Goal: Task Accomplishment & Management: Complete application form

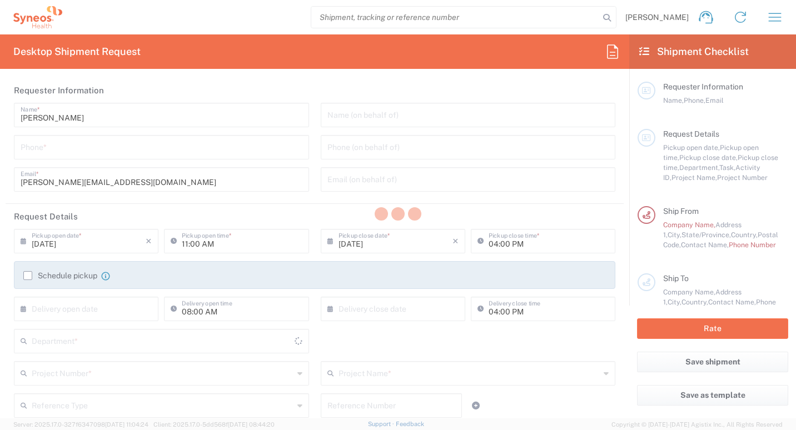
type input "[GEOGRAPHIC_DATA]"
type input "3301"
type input "INC Research Clin Svcs [GEOGRAPHIC_DATA]"
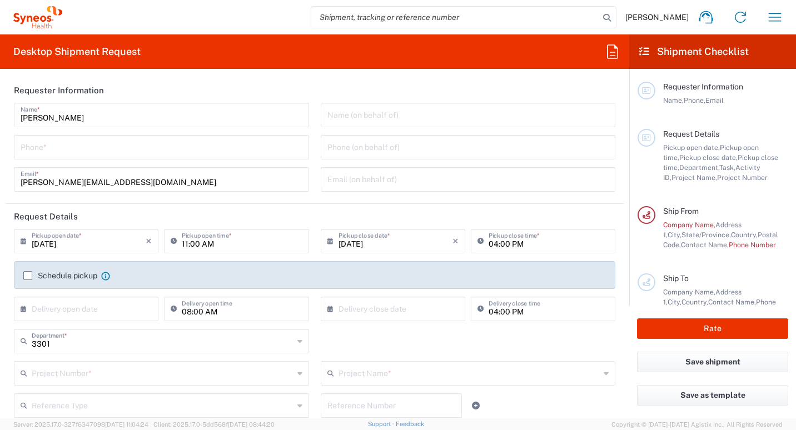
click at [208, 143] on input "tel" at bounding box center [162, 146] width 282 height 19
type input "5543403794"
type input "Primera Cerrada de Prolongación Abasolo 142 Casa 18"
type input "Mexi"
type input "Federal District"
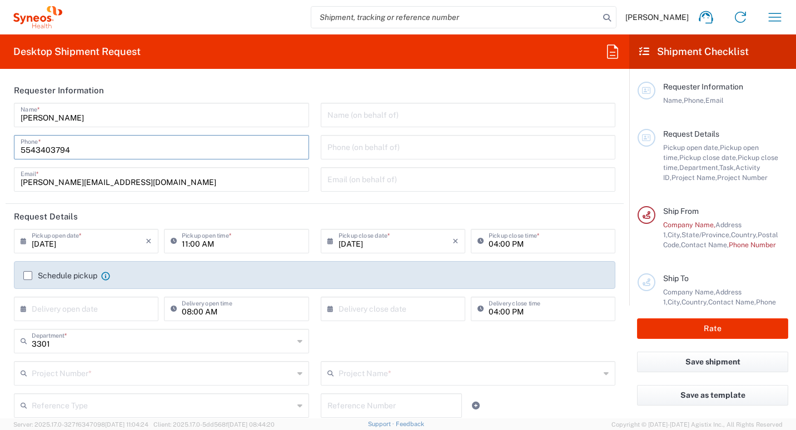
type input "[GEOGRAPHIC_DATA]"
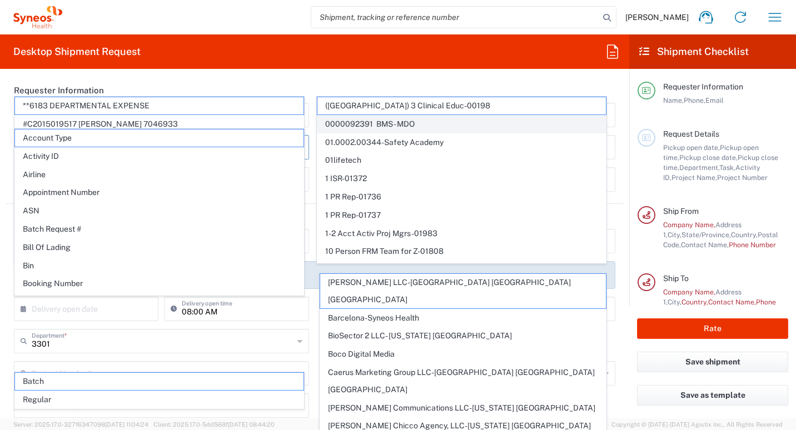
scroll to position [97, 0]
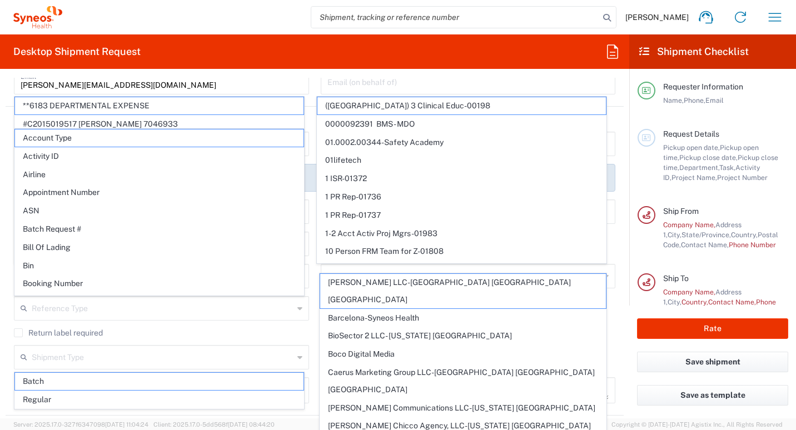
click at [2, 250] on form "Requester Information [PERSON_NAME] Name * [PHONE_NUMBER] Phone * [PERSON_NAME]…" at bounding box center [314, 248] width 629 height 341
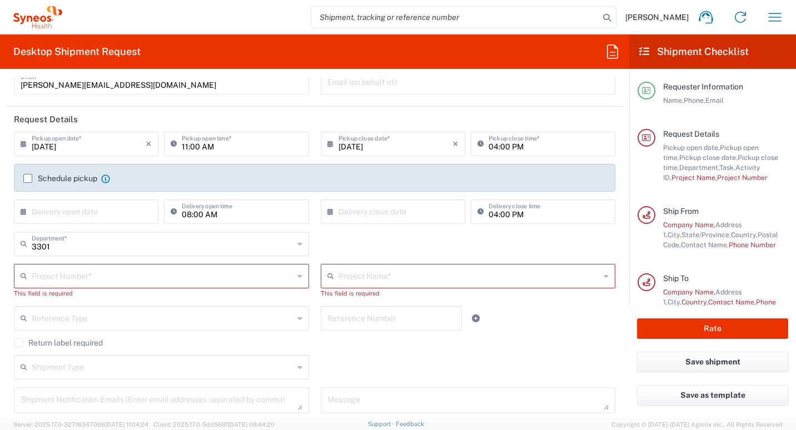
click at [119, 147] on input "[DATE]" at bounding box center [89, 142] width 114 height 19
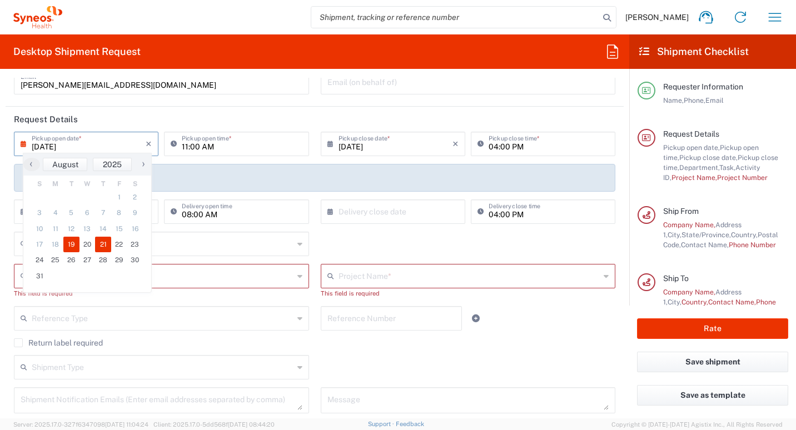
click at [100, 248] on span "21" at bounding box center [103, 245] width 16 height 16
type input "[DATE]"
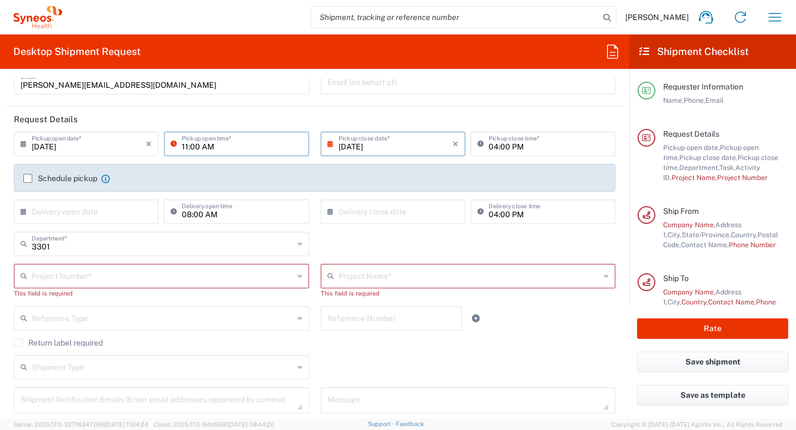
click at [249, 147] on input "11:00 AM" at bounding box center [242, 142] width 120 height 19
click at [27, 178] on label "Schedule pickup" at bounding box center [60, 178] width 74 height 9
click at [28, 178] on input "Schedule pickup" at bounding box center [28, 178] width 0 height 0
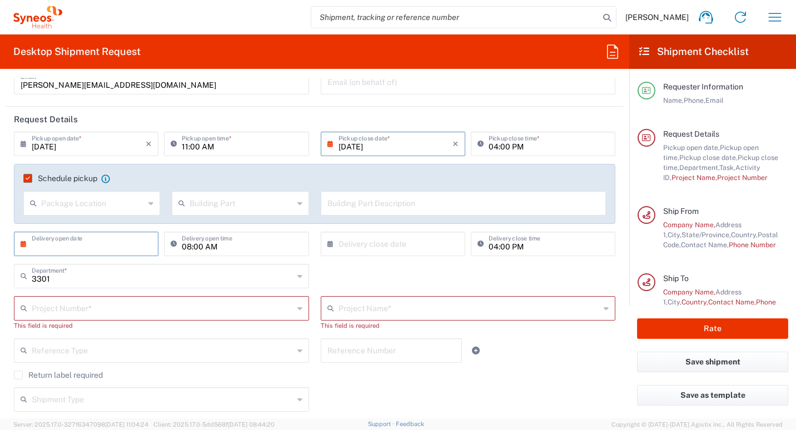
click at [127, 241] on input "text" at bounding box center [89, 242] width 114 height 19
click at [250, 243] on input "08:00 AM" at bounding box center [242, 242] width 120 height 19
type input "0"
click at [532, 251] on input "04:00 PM" at bounding box center [549, 242] width 120 height 19
type input "M"
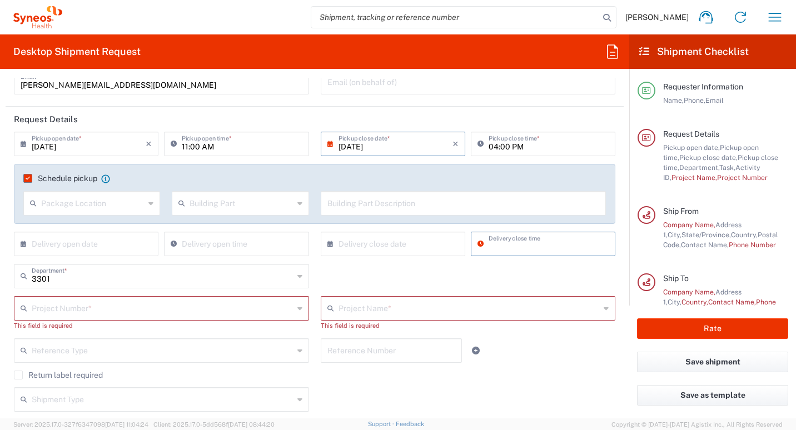
click at [532, 251] on input at bounding box center [549, 242] width 120 height 19
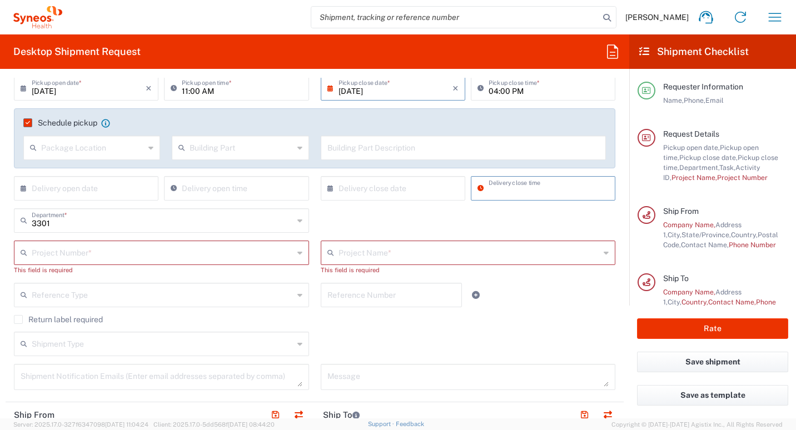
click at [174, 255] on input "text" at bounding box center [163, 251] width 262 height 19
type input "3301"
click at [272, 274] on div "This field is required" at bounding box center [161, 270] width 295 height 10
click at [213, 255] on input "text" at bounding box center [163, 251] width 262 height 19
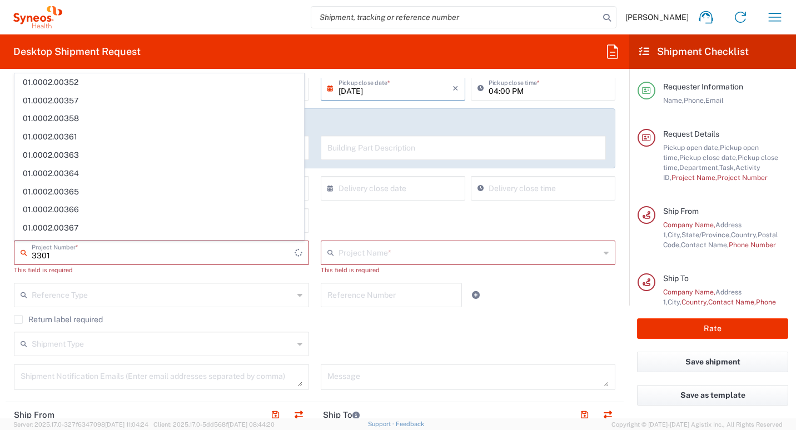
scroll to position [0, 0]
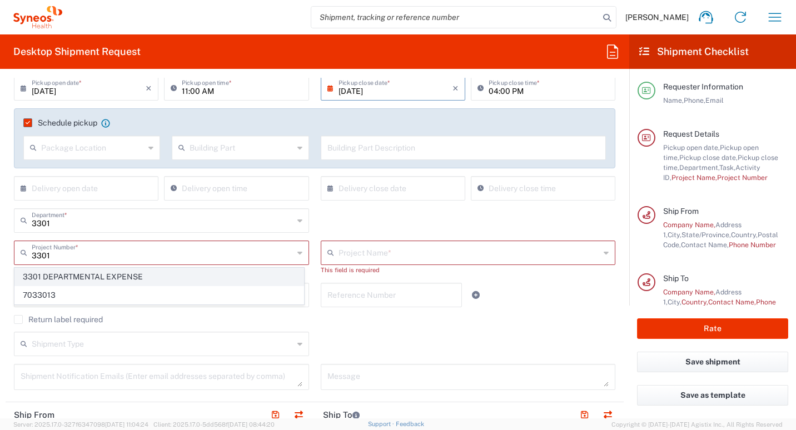
click at [141, 275] on span "3301 DEPARTMENTAL EXPENSE" at bounding box center [159, 276] width 288 height 17
type input "3301 DEPARTMENTAL EXPENSE"
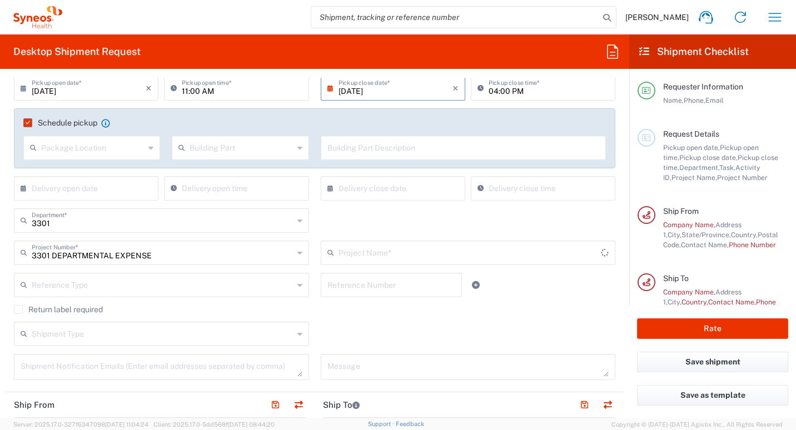
type input "3301 DEPARTMENTAL EXPENSE"
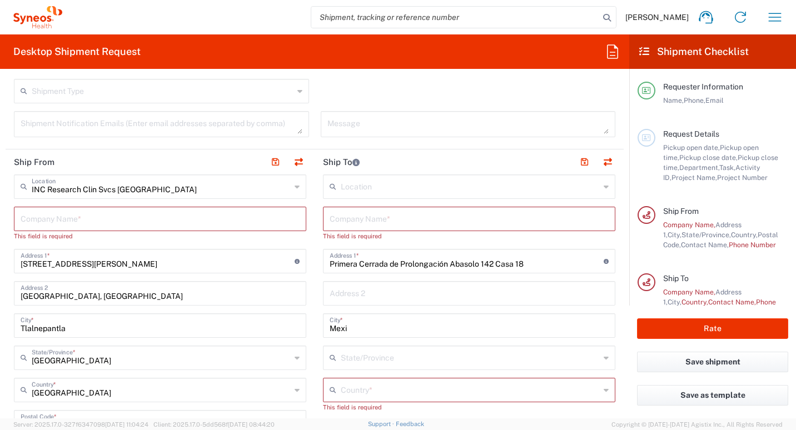
scroll to position [421, 0]
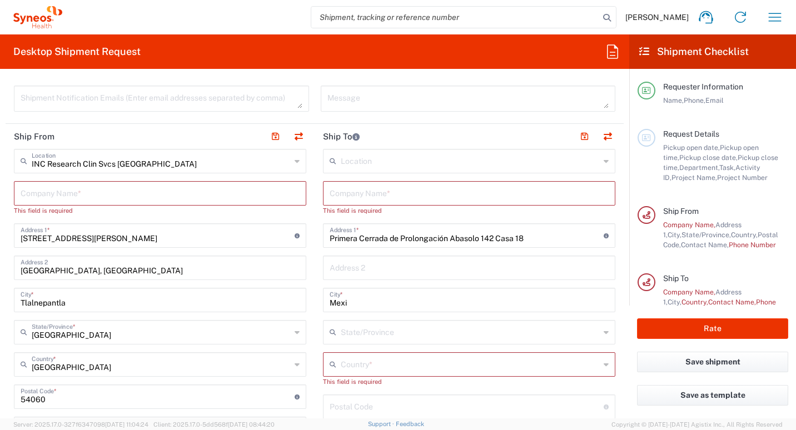
click at [223, 193] on input "text" at bounding box center [160, 192] width 279 height 19
type input "Syneos Heal"
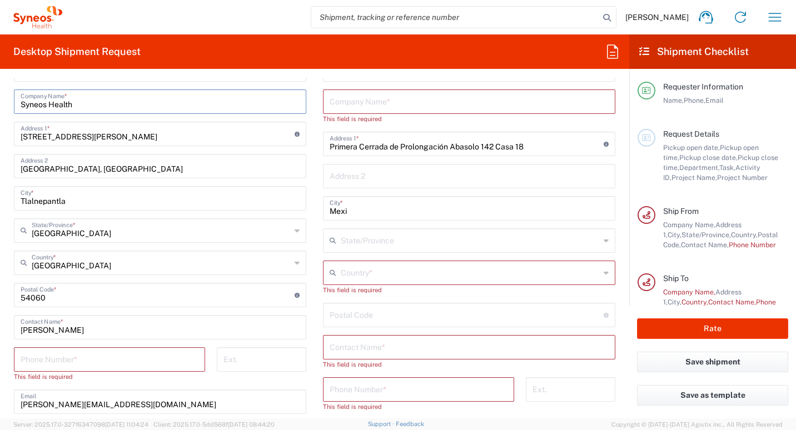
scroll to position [532, 0]
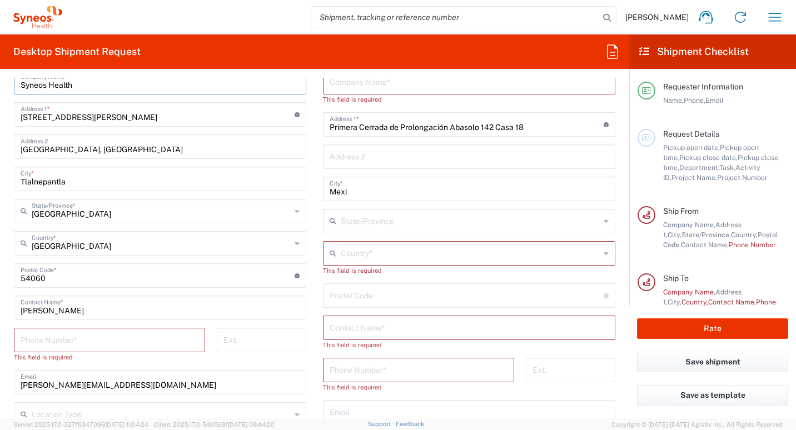
type input "Syneos Health"
click at [130, 317] on div "[PERSON_NAME] Contact Name *" at bounding box center [160, 308] width 292 height 24
type input "R"
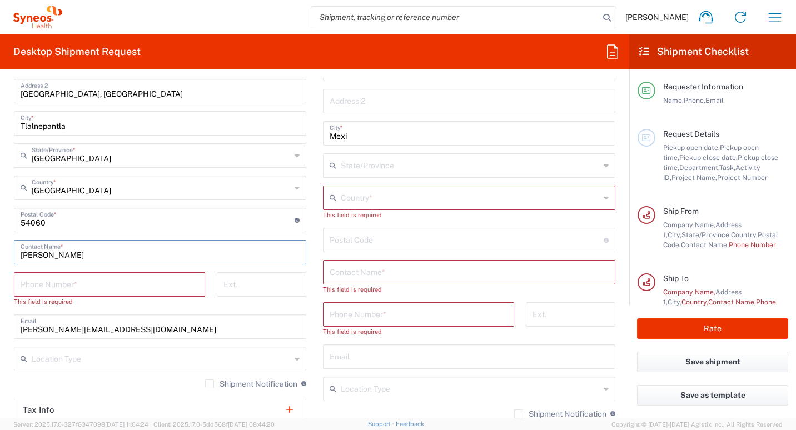
type input "[PERSON_NAME]"
click at [141, 287] on input "tel" at bounding box center [110, 283] width 178 height 19
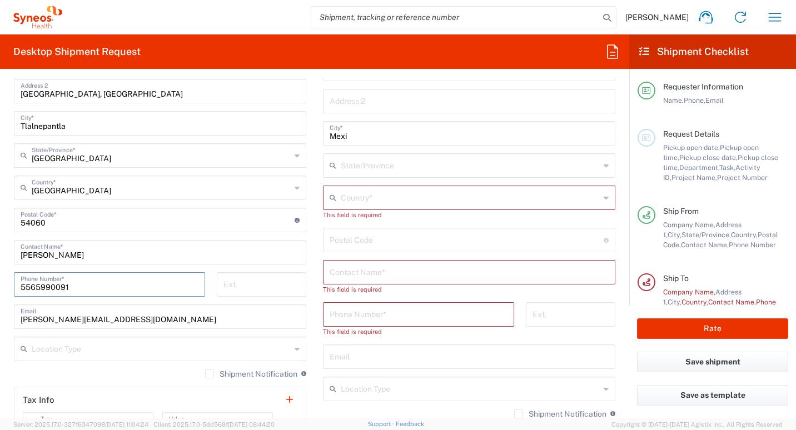
type input "5565990091"
click at [164, 323] on input "[PERSON_NAME][EMAIL_ADDRESS][DOMAIN_NAME]" at bounding box center [160, 315] width 279 height 19
type input "r"
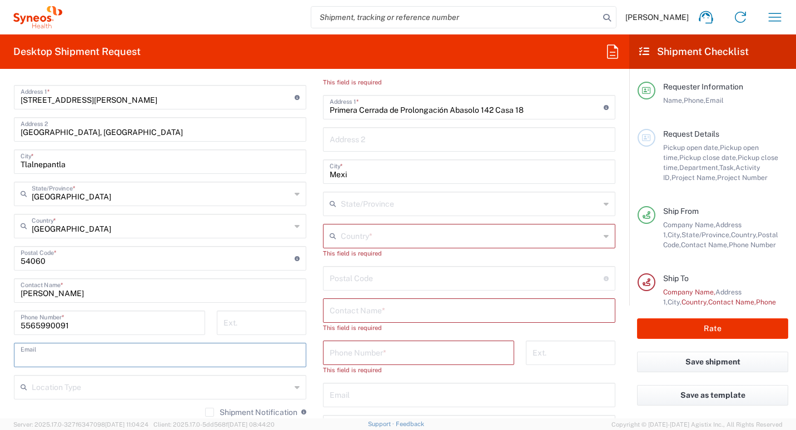
scroll to position [532, 0]
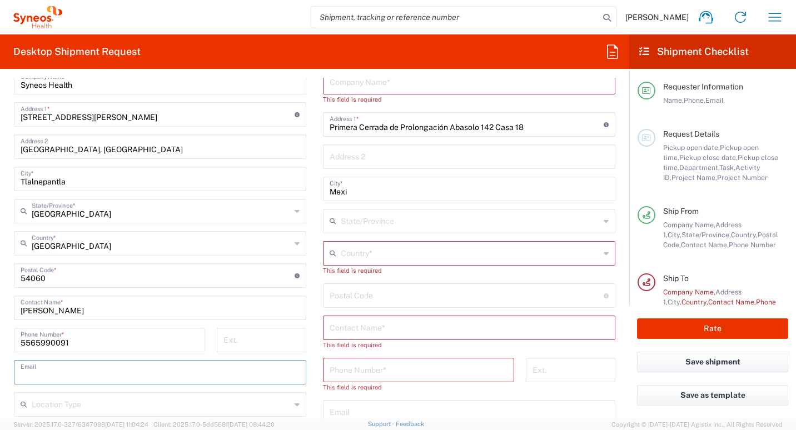
click at [538, 256] on input "text" at bounding box center [470, 252] width 259 height 19
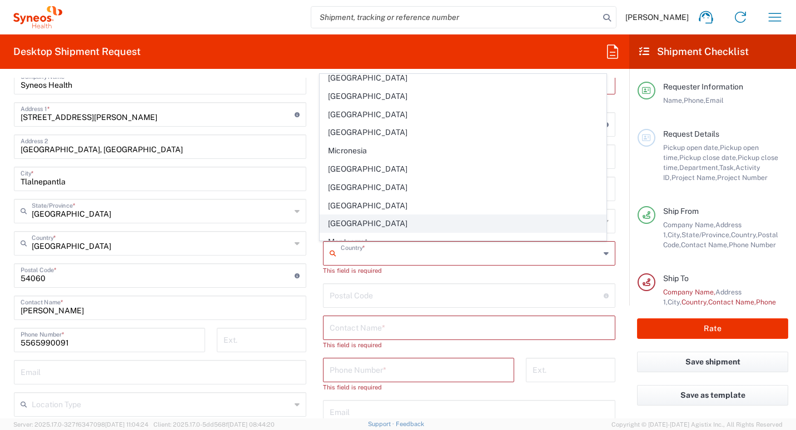
scroll to position [2501, 0]
drag, startPoint x: 363, startPoint y: 150, endPoint x: 380, endPoint y: 160, distance: 19.0
click at [363, 150] on span "[GEOGRAPHIC_DATA]" at bounding box center [463, 151] width 286 height 17
type input "[GEOGRAPHIC_DATA]"
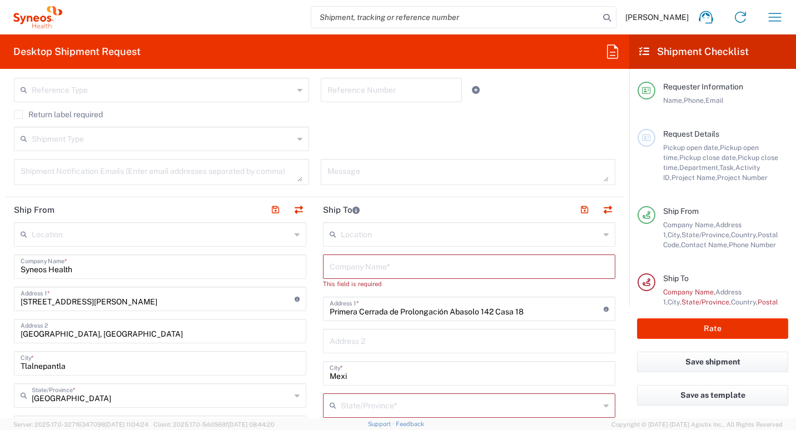
scroll to position [366, 0]
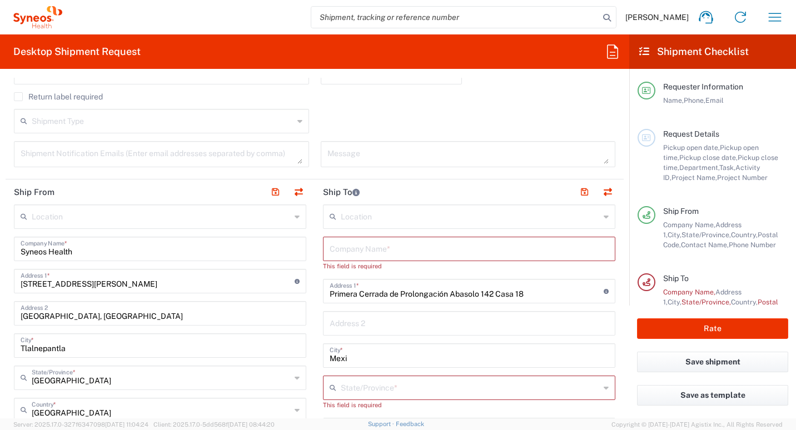
click at [399, 248] on input "text" at bounding box center [469, 247] width 279 height 19
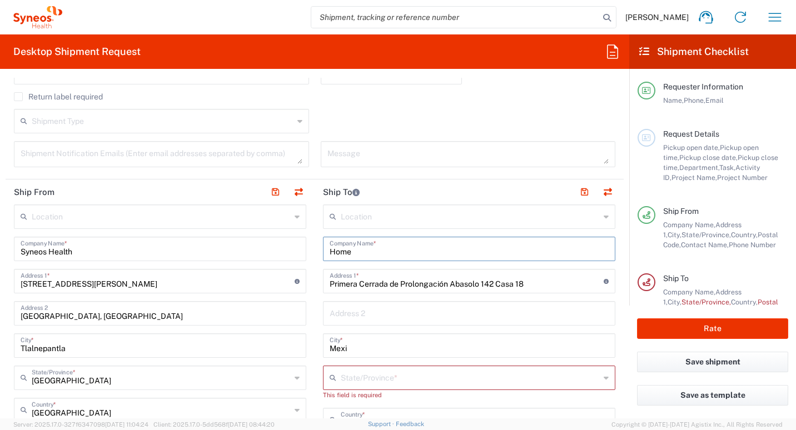
type input "Home"
click at [365, 318] on input "text" at bounding box center [469, 312] width 279 height 19
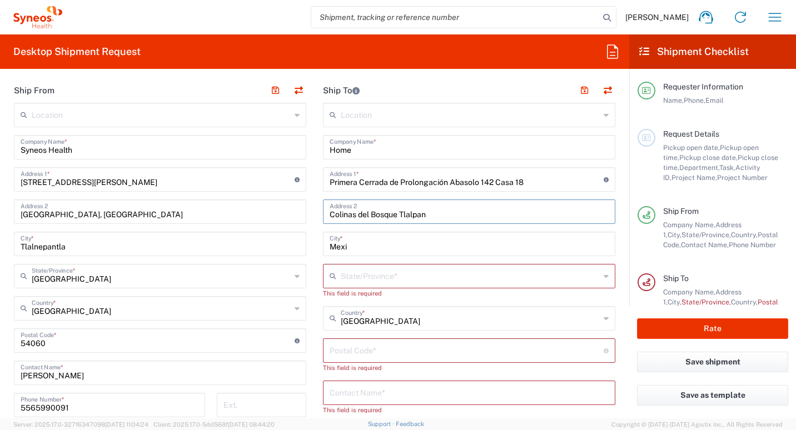
scroll to position [477, 0]
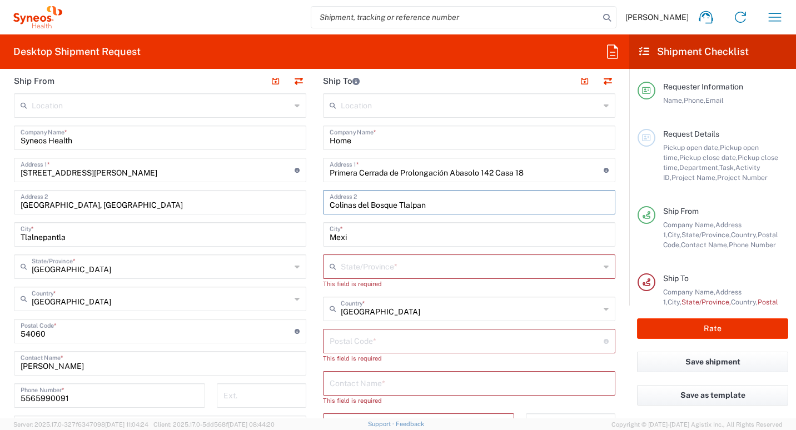
type input "Colinas del Bosque Tlalpan"
click at [408, 238] on input "Mexi" at bounding box center [469, 233] width 279 height 19
type input "[GEOGRAPHIC_DATA]"
click at [400, 270] on input "text" at bounding box center [470, 265] width 259 height 19
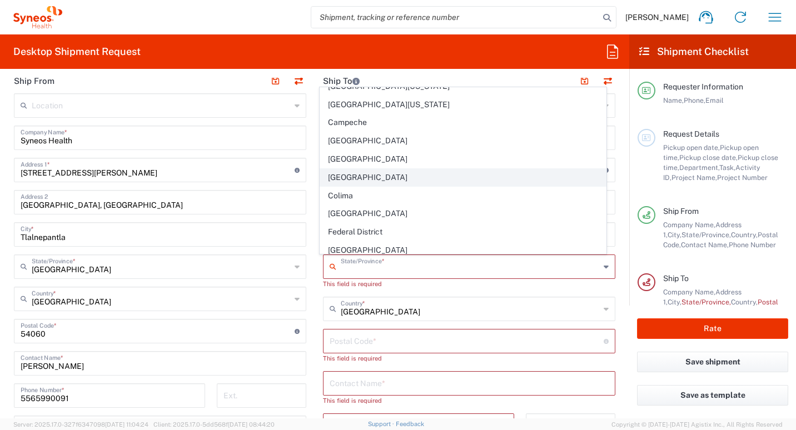
scroll to position [56, 0]
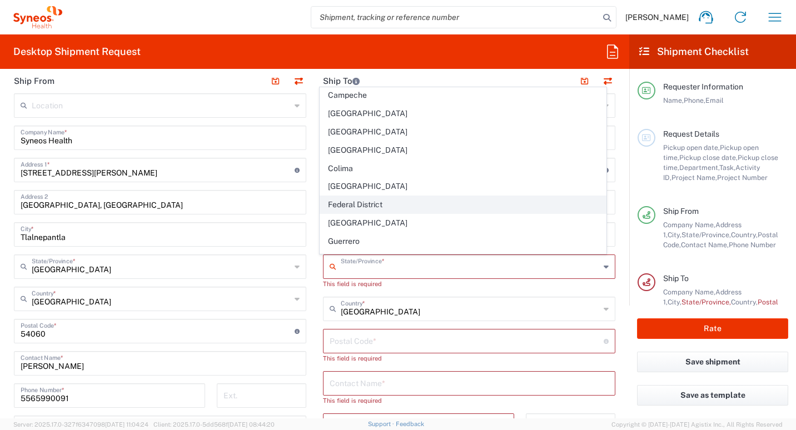
click at [411, 201] on span "Federal District" at bounding box center [463, 204] width 286 height 17
type input "Federal District"
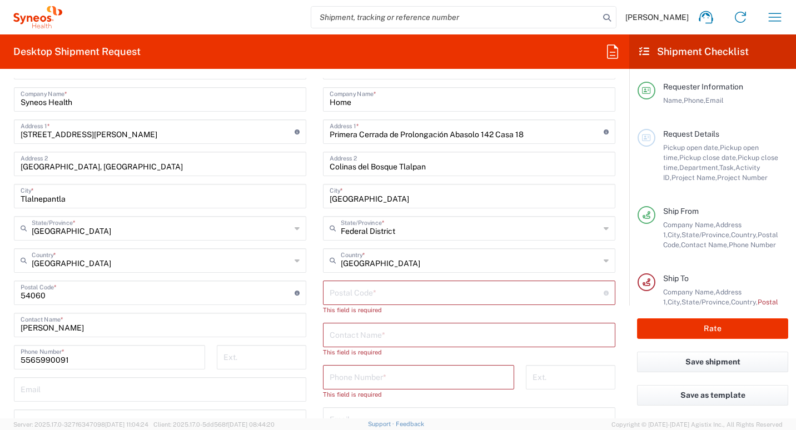
scroll to position [532, 0]
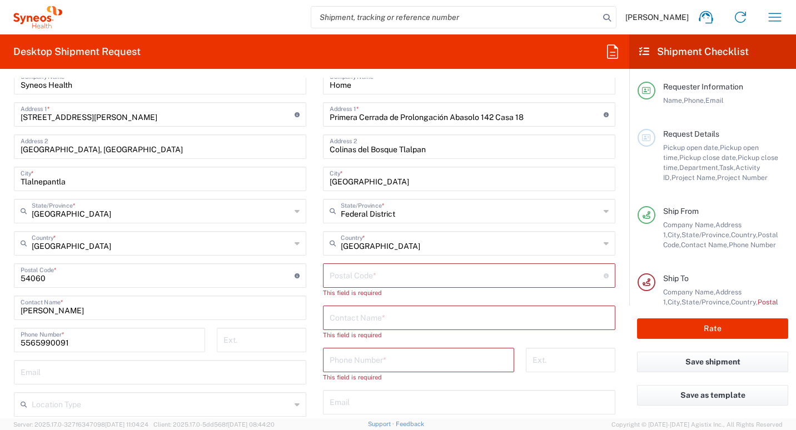
click at [394, 272] on input "undefined" at bounding box center [467, 274] width 274 height 19
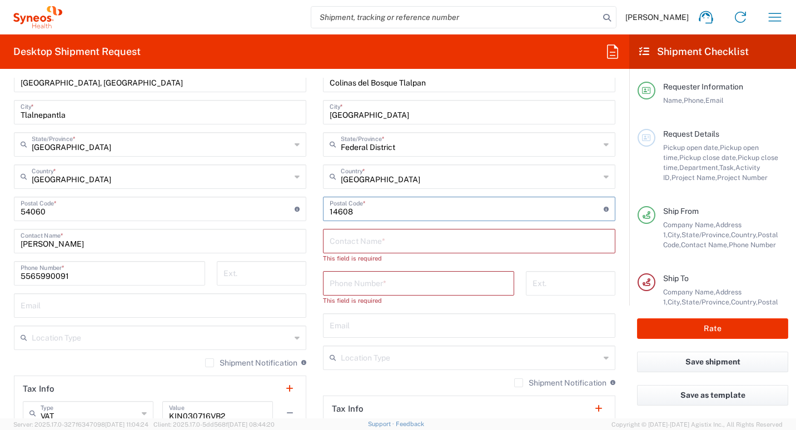
scroll to position [644, 0]
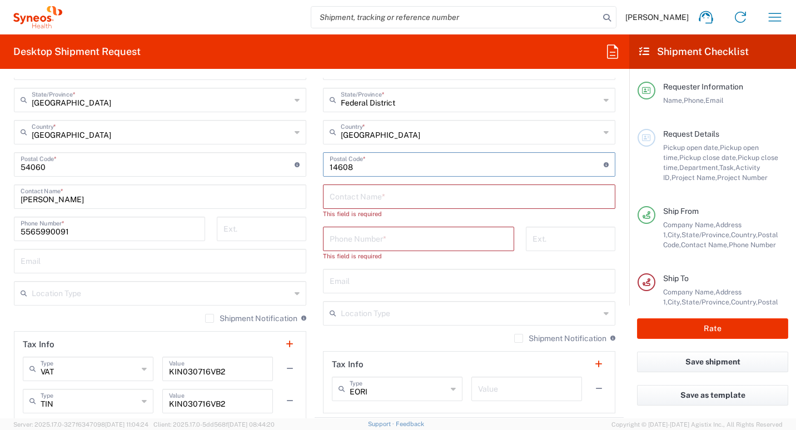
type input "14608"
click at [389, 204] on input "text" at bounding box center [469, 195] width 279 height 19
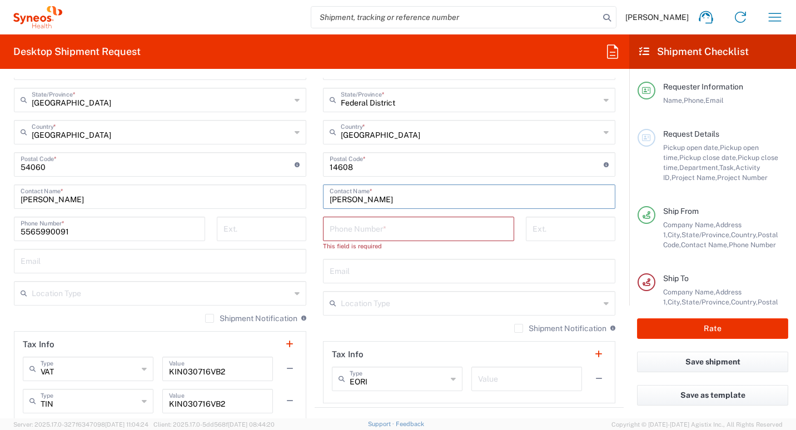
type input "[PERSON_NAME]"
click at [378, 235] on input "tel" at bounding box center [419, 227] width 178 height 19
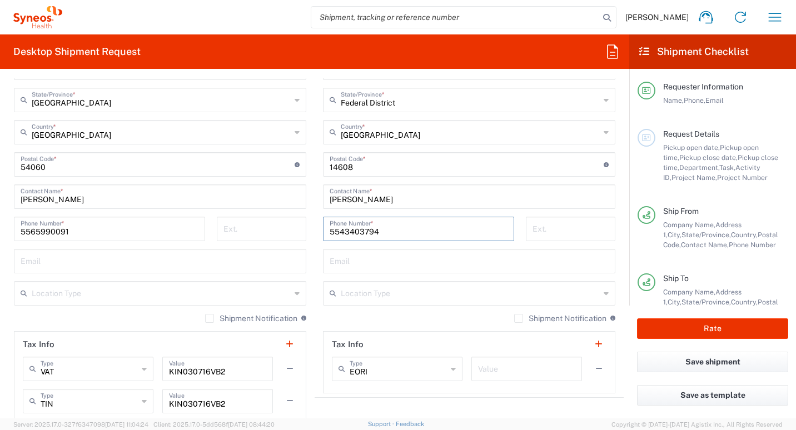
type input "5543403794"
drag, startPoint x: 310, startPoint y: 255, endPoint x: 316, endPoint y: 257, distance: 6.0
click at [315, 255] on main "Location [PERSON_NAME] LLC-[GEOGRAPHIC_DATA] [GEOGRAPHIC_DATA] [GEOGRAPHIC_DATA…" at bounding box center [469, 160] width 309 height 467
click at [345, 262] on input "text" at bounding box center [469, 260] width 279 height 19
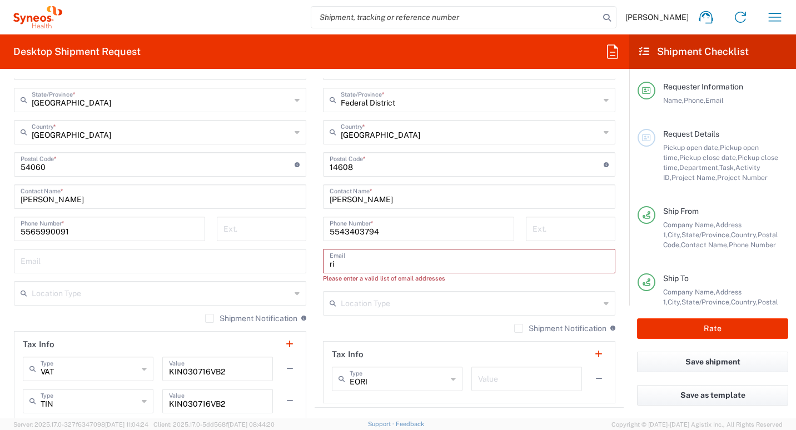
type input "r"
type input "[EMAIL_ADDRESS][DOMAIN_NAME]"
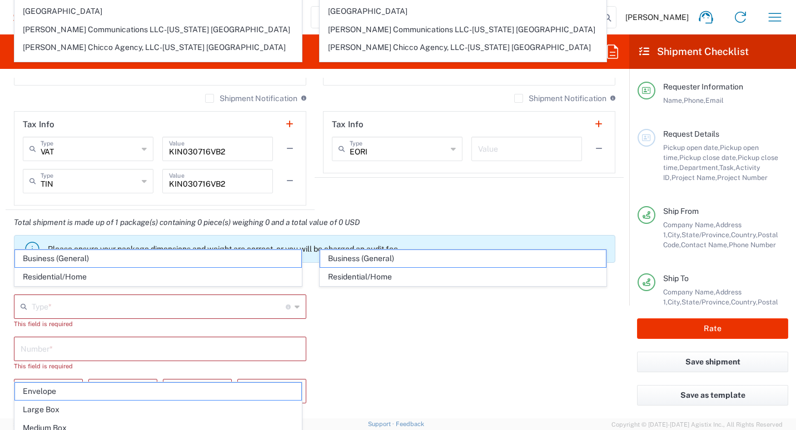
scroll to position [603, 0]
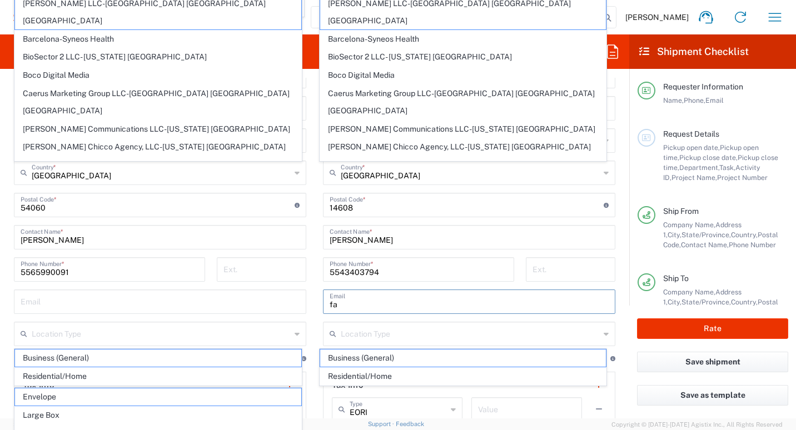
type input "f"
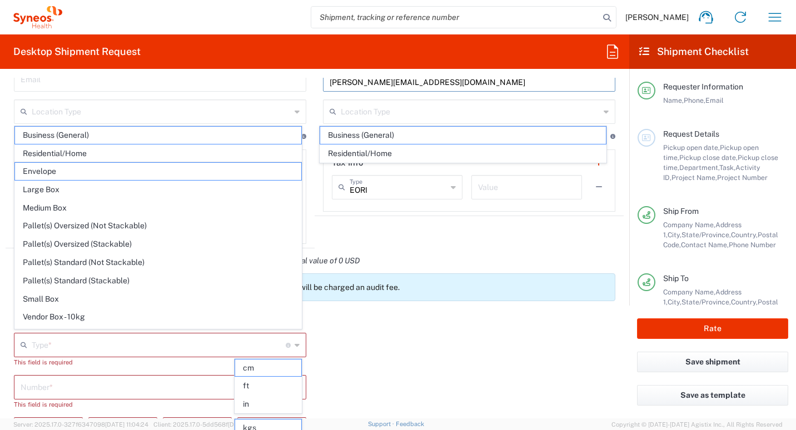
scroll to position [881, 0]
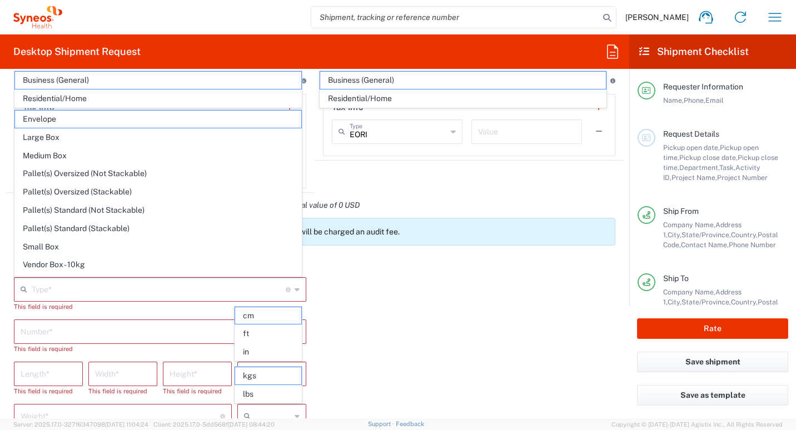
type input "[PERSON_NAME][EMAIL_ADDRESS][DOMAIN_NAME]"
click at [513, 286] on div "Package 1 Type * Material used to package goods Envelope Large Box Medium Box P…" at bounding box center [315, 394] width 618 height 284
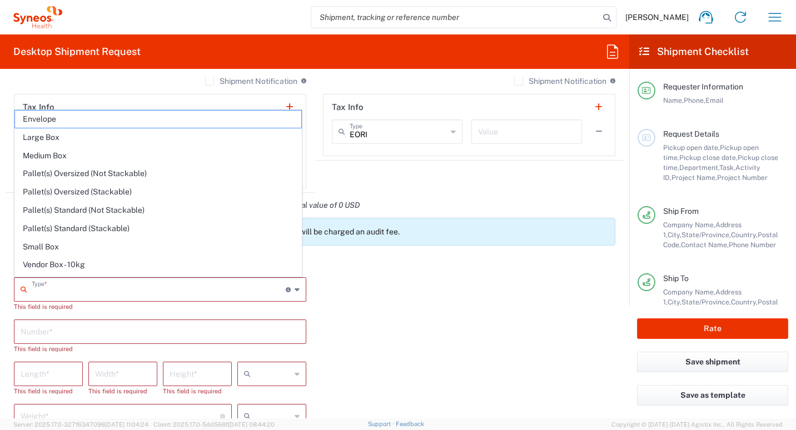
click at [162, 294] on input "text" at bounding box center [159, 288] width 254 height 19
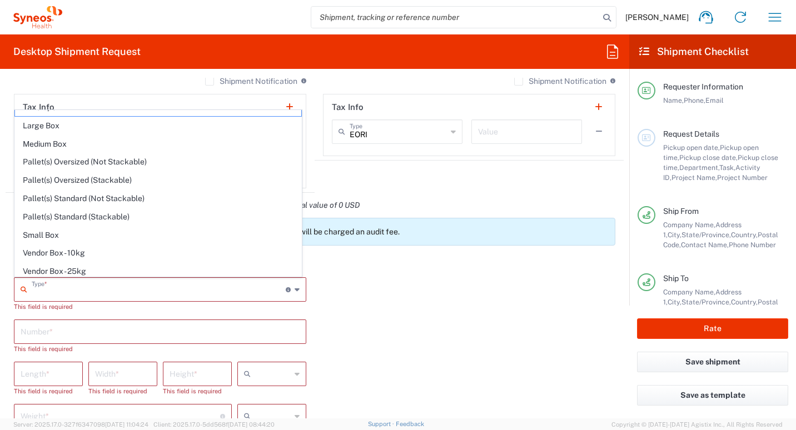
scroll to position [0, 0]
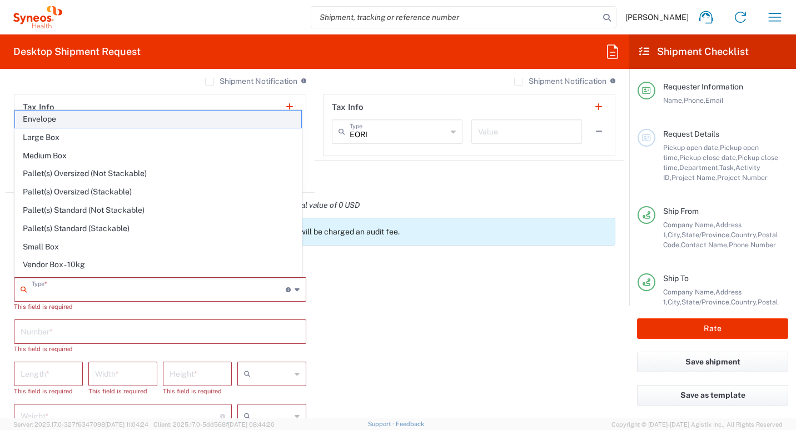
click at [76, 116] on span "Envelope" at bounding box center [158, 119] width 286 height 17
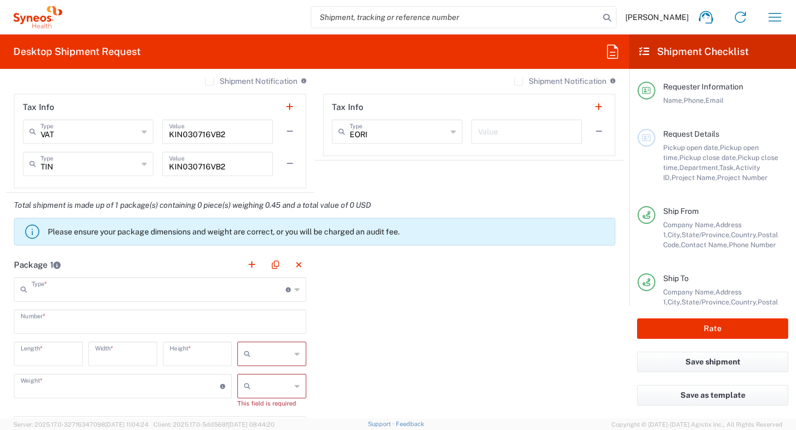
type input "Envelope"
type input "1"
type input "9.5"
type input "12.5"
type input "0.25"
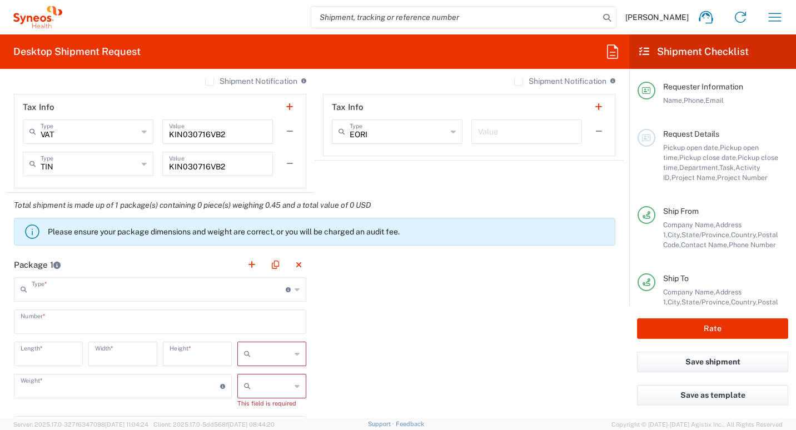
type input "in"
type input "0.45"
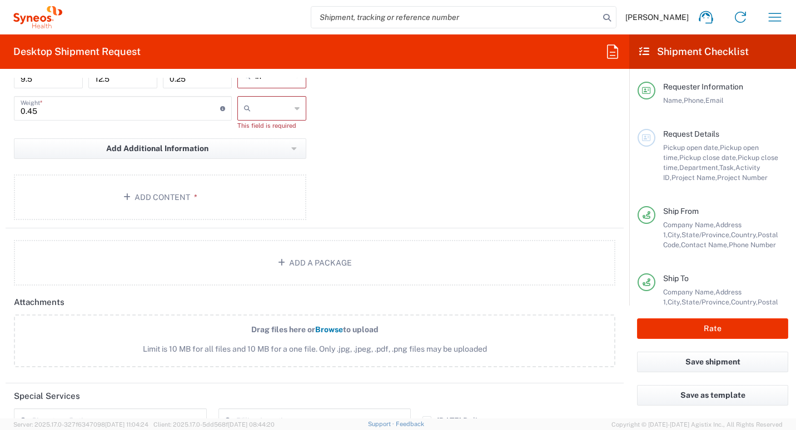
scroll to position [1103, 0]
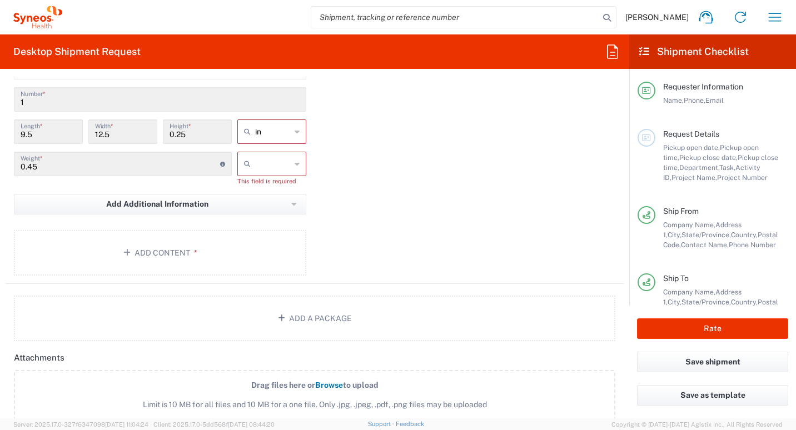
click at [267, 159] on input "text" at bounding box center [273, 164] width 36 height 18
click at [251, 211] on span "lbs" at bounding box center [268, 206] width 66 height 17
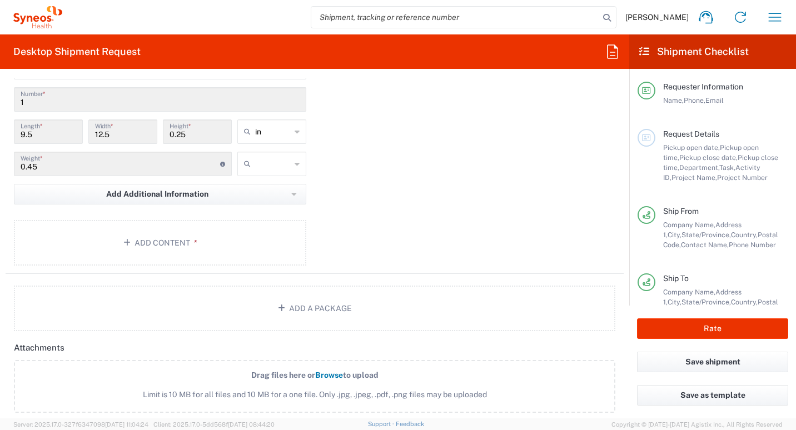
type input "lbs"
click at [168, 245] on button "Add Content *" at bounding box center [160, 243] width 292 height 46
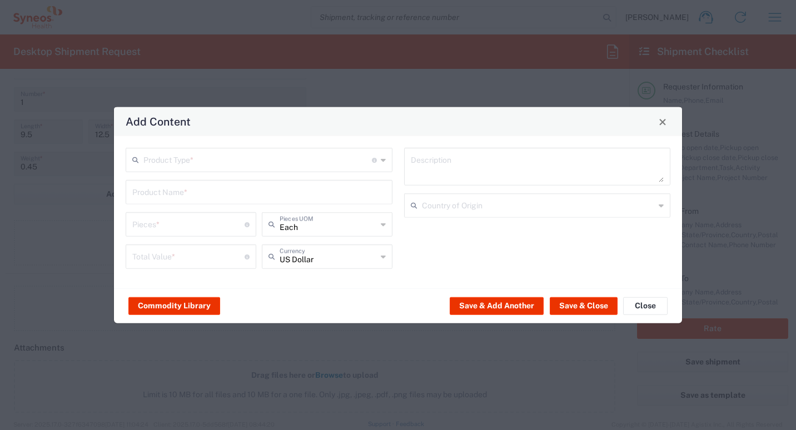
click at [301, 166] on input "text" at bounding box center [257, 158] width 228 height 19
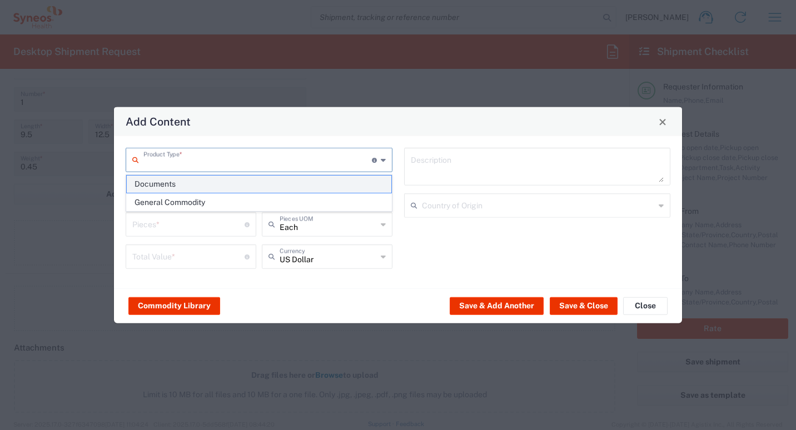
click at [287, 183] on span "Documents" at bounding box center [259, 184] width 265 height 17
type input "Documents"
type input "1"
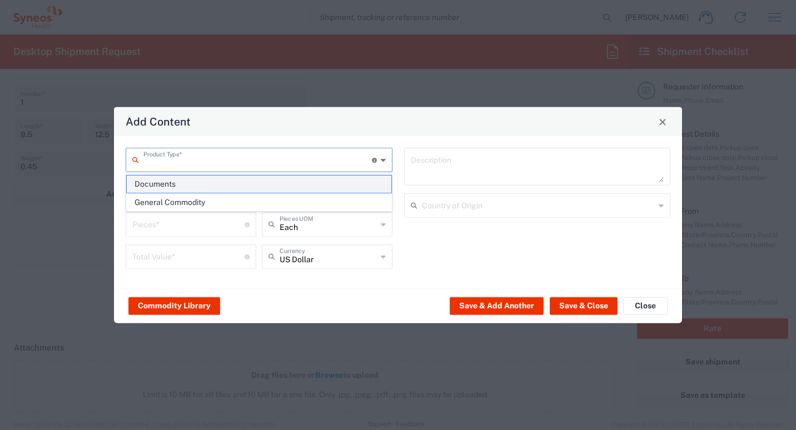
type textarea "Documents"
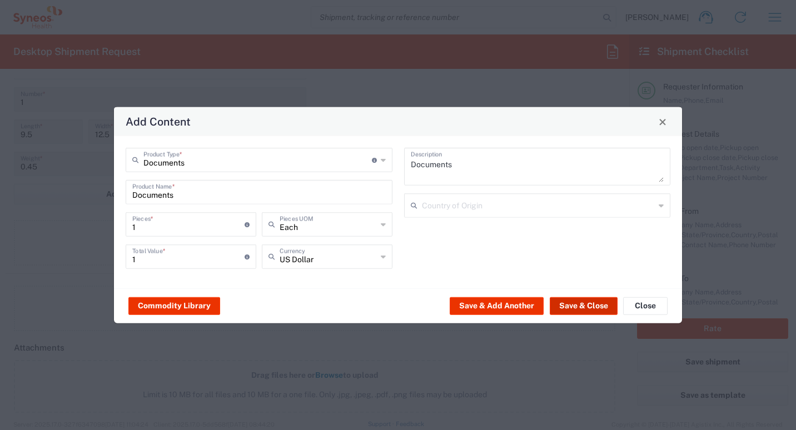
click at [588, 303] on button "Save & Close" at bounding box center [584, 306] width 68 height 18
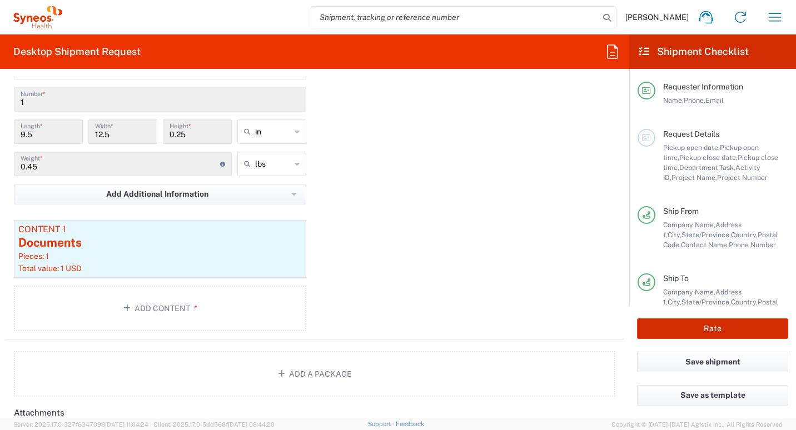
click at [687, 328] on button "Rate" at bounding box center [712, 328] width 151 height 21
type input "3301 DEPARTMENTAL EXPENSE"
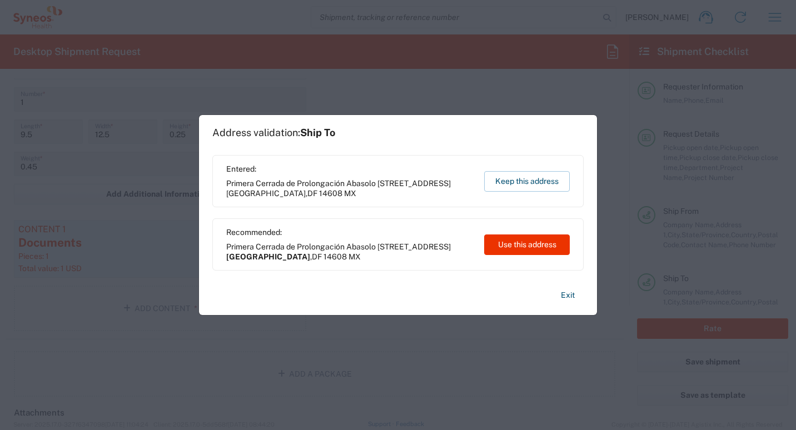
drag, startPoint x: 518, startPoint y: 242, endPoint x: 408, endPoint y: 241, distance: 110.0
click at [517, 242] on button "Use this address" at bounding box center [527, 245] width 86 height 21
type input "[GEOGRAPHIC_DATA]"
type input "Federal District"
type input "[GEOGRAPHIC_DATA]"
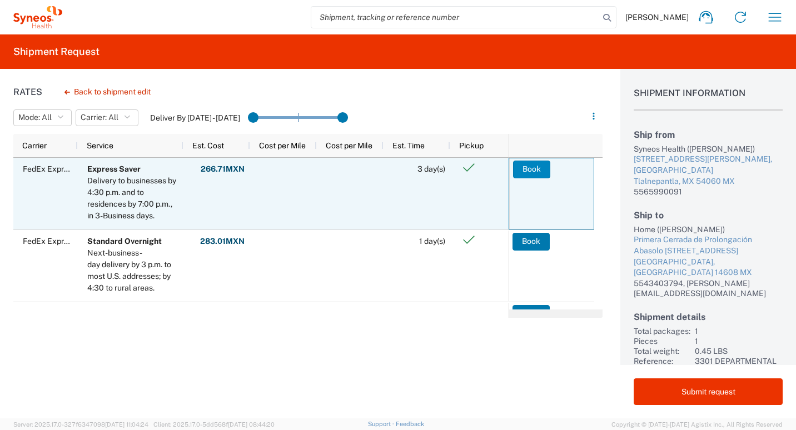
click at [532, 172] on button "Book" at bounding box center [531, 170] width 37 height 18
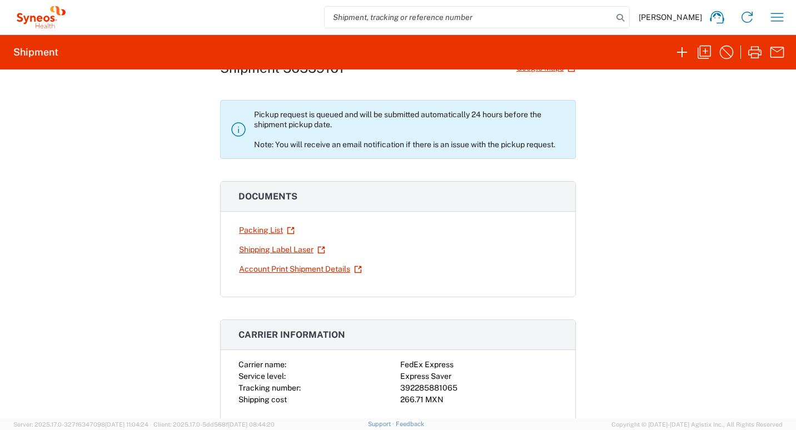
scroll to position [111, 0]
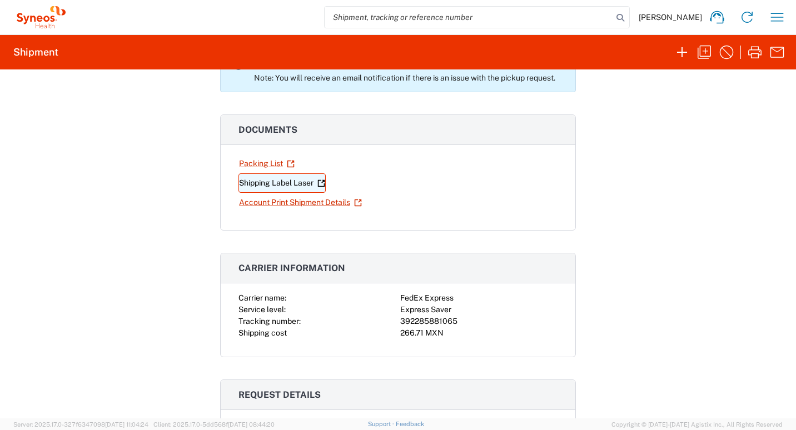
click at [302, 182] on link "Shipping Label Laser" at bounding box center [281, 182] width 87 height 19
